Goal: Check status: Check status

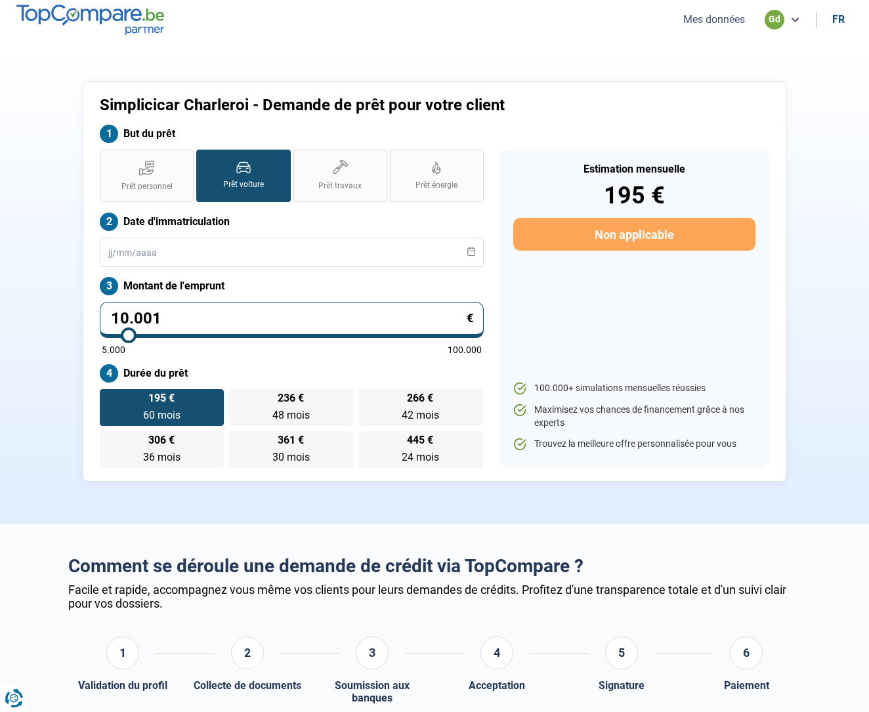
click at [720, 12] on button "Mes données" at bounding box center [714, 19] width 70 height 14
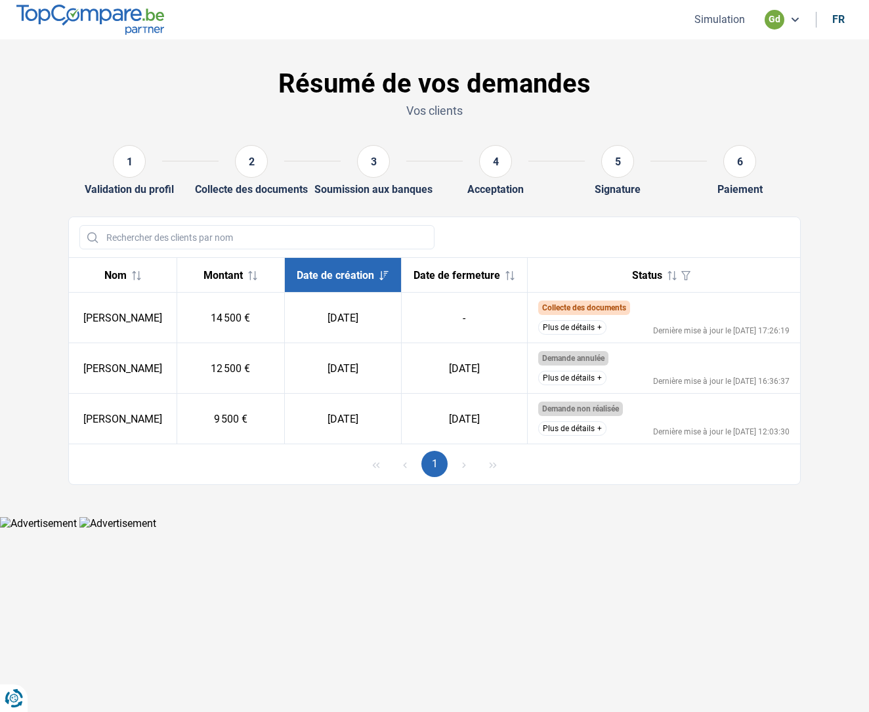
click at [569, 335] on button "Plus de détails" at bounding box center [572, 327] width 68 height 14
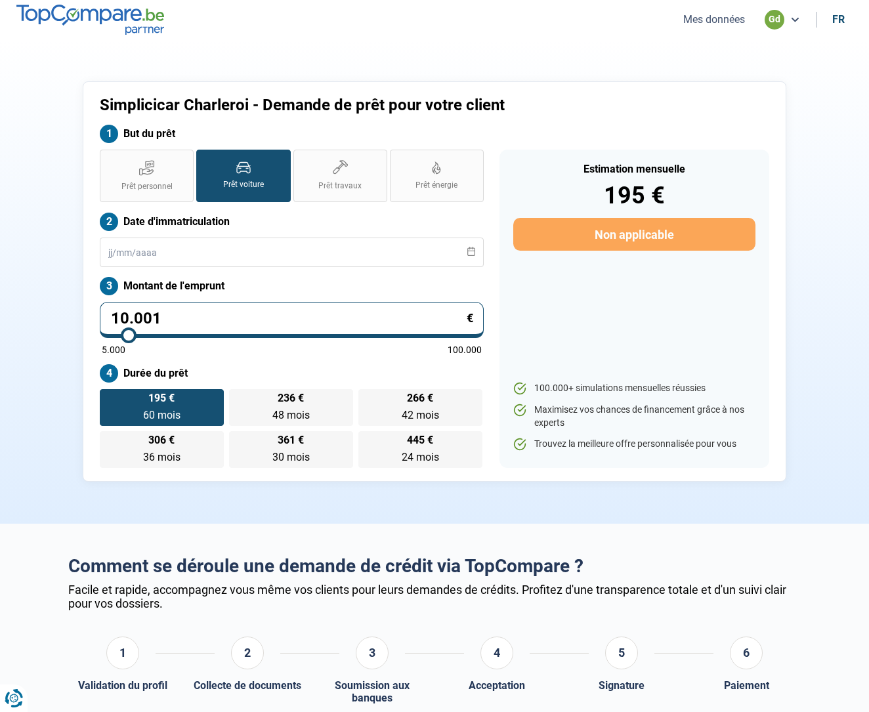
click at [705, 20] on button "Mes données" at bounding box center [714, 19] width 70 height 14
